Goal: Task Accomplishment & Management: Use online tool/utility

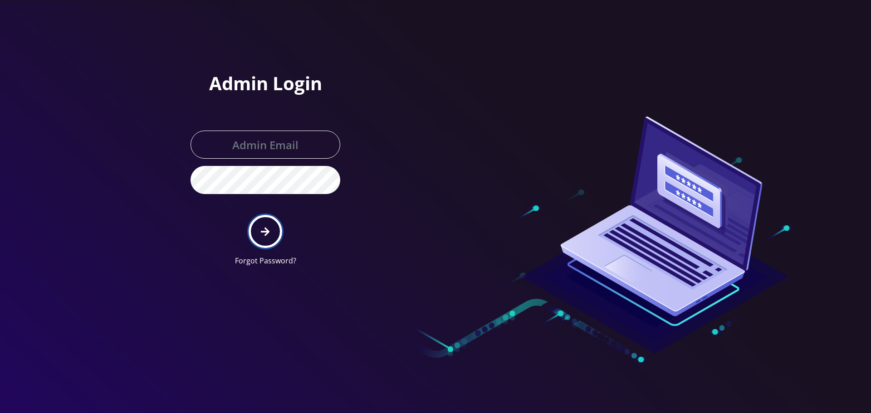
click at [270, 234] on button "submit" at bounding box center [265, 231] width 33 height 33
click at [280, 227] on button "submit" at bounding box center [265, 231] width 33 height 33
click at [420, 127] on div "Admin Login Forgot Password?" at bounding box center [306, 136] width 259 height 273
click at [511, 74] on div at bounding box center [564, 136] width 259 height 273
click at [298, 150] on input "text" at bounding box center [265, 145] width 150 height 28
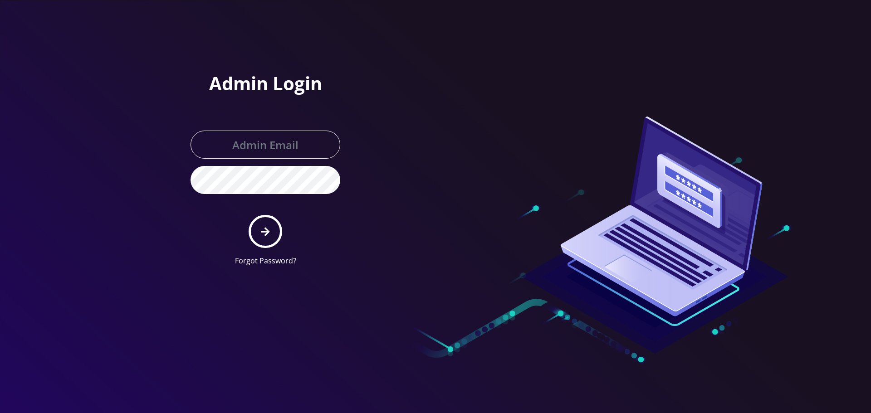
click at [449, 146] on div at bounding box center [564, 136] width 259 height 273
click at [400, 158] on div "Admin Login Forgot Password?" at bounding box center [306, 136] width 259 height 273
click at [274, 152] on input "text" at bounding box center [265, 145] width 150 height 28
click at [435, 159] on div "Admin Login Forgot Password?" at bounding box center [306, 136] width 259 height 273
